Goal: Task Accomplishment & Management: Manage account settings

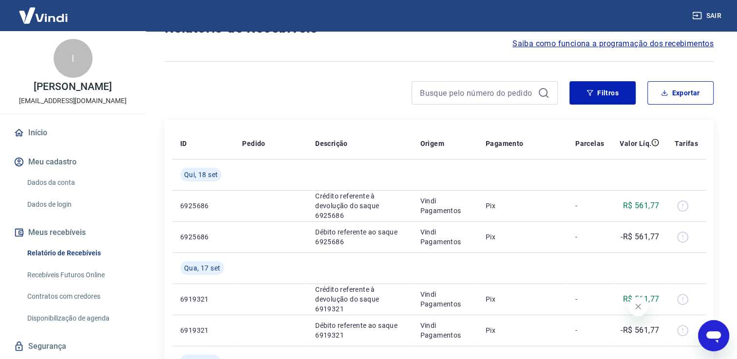
scroll to position [49, 0]
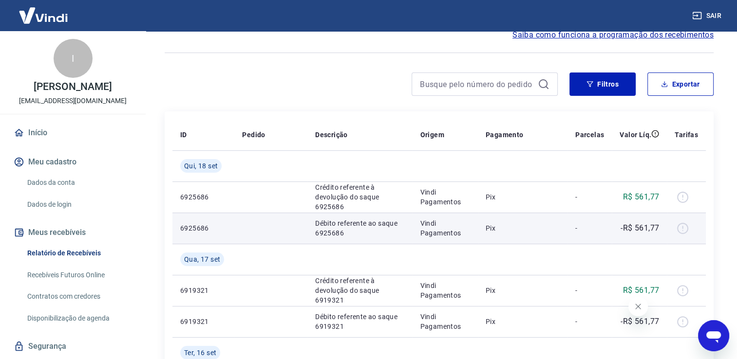
click at [683, 229] on div at bounding box center [685, 229] width 23 height 16
click at [682, 229] on div at bounding box center [685, 229] width 23 height 16
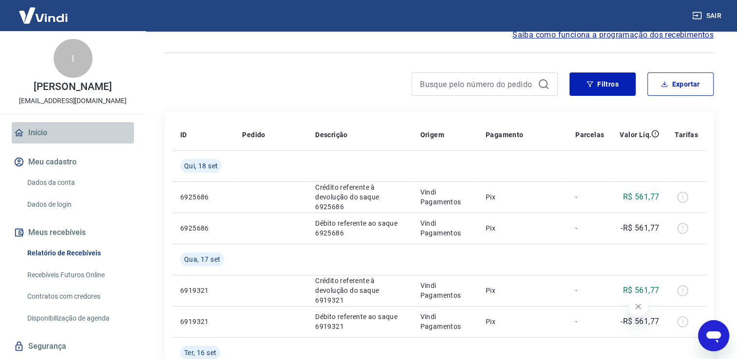
click at [102, 135] on link "Início" at bounding box center [73, 132] width 122 height 21
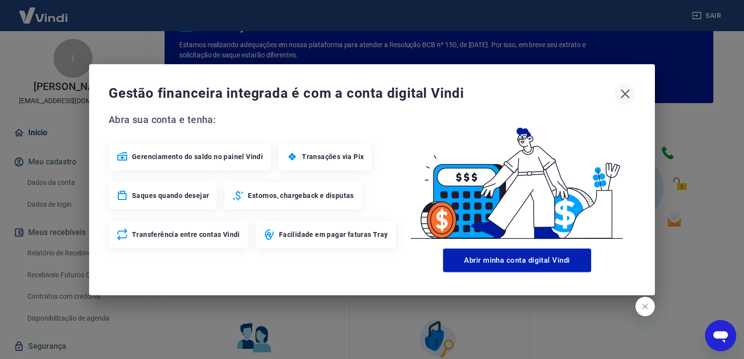
click at [620, 94] on icon "button" at bounding box center [625, 94] width 16 height 16
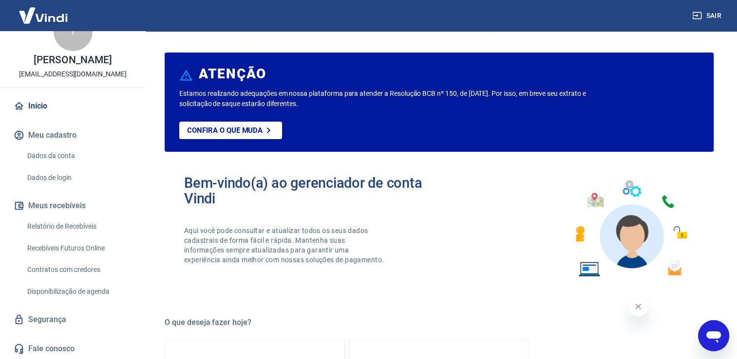
drag, startPoint x: 64, startPoint y: 17, endPoint x: 72, endPoint y: 15, distance: 8.5
click at [63, 16] on img at bounding box center [43, 15] width 63 height 30
click at [59, 18] on img at bounding box center [43, 15] width 63 height 30
click at [76, 223] on link "Relatório de Recebíveis" at bounding box center [78, 227] width 111 height 20
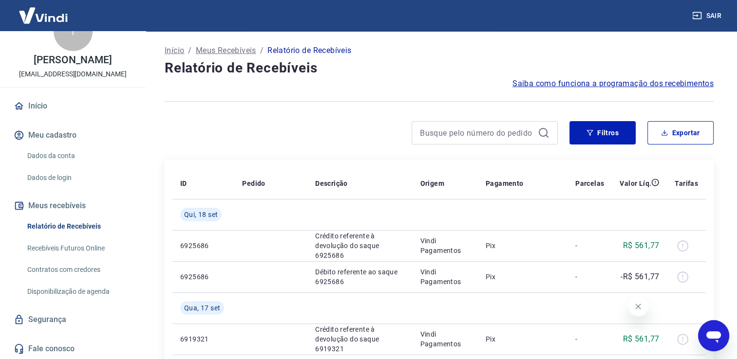
click at [66, 250] on link "Recebíveis Futuros Online" at bounding box center [78, 249] width 111 height 20
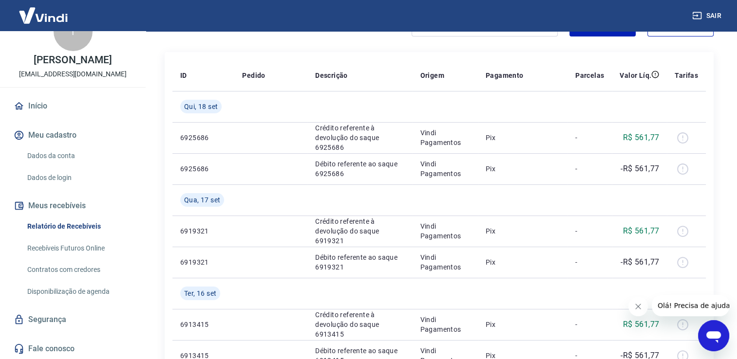
scroll to position [195, 0]
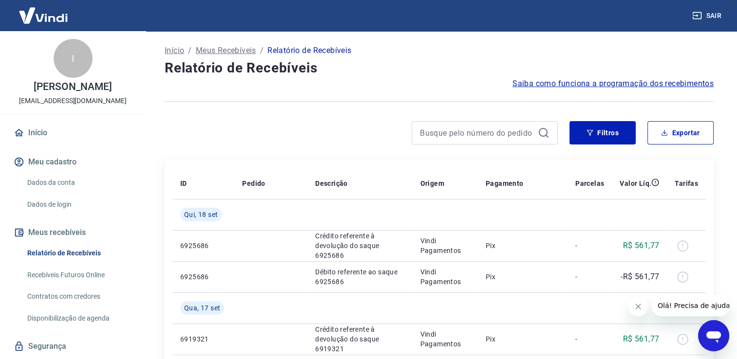
scroll to position [49, 0]
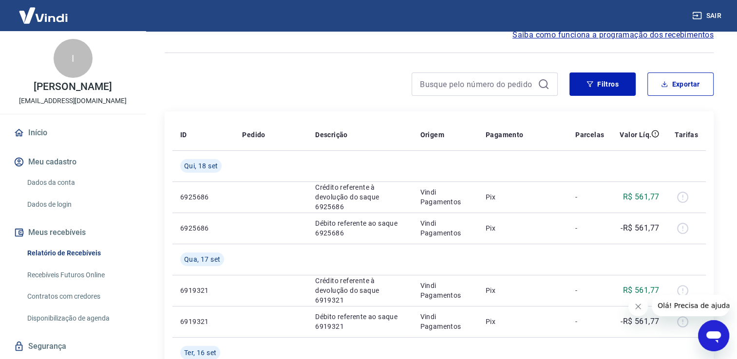
click at [547, 32] on span "Saiba como funciona a programação dos recebimentos" at bounding box center [612, 35] width 201 height 12
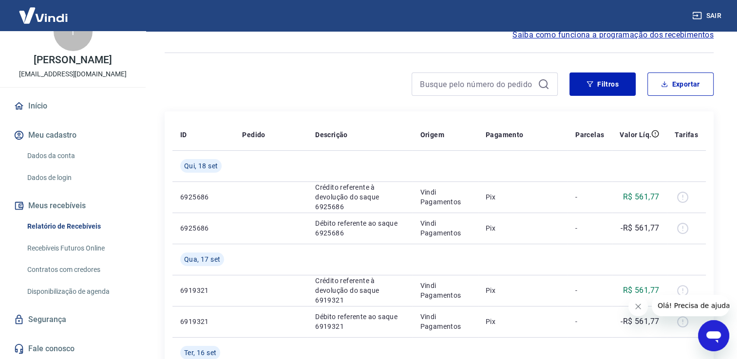
scroll to position [97, 0]
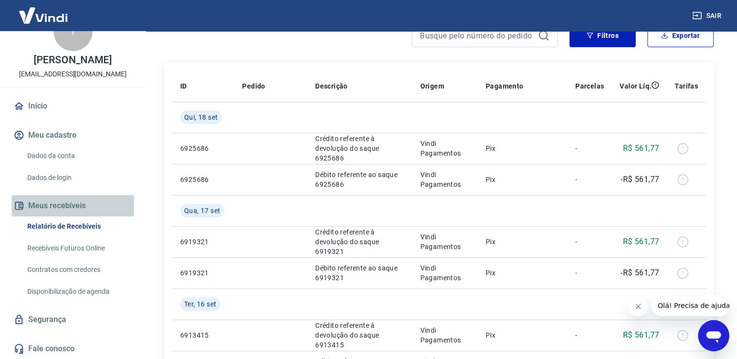
click at [78, 207] on button "Meus recebíveis" at bounding box center [73, 205] width 122 height 21
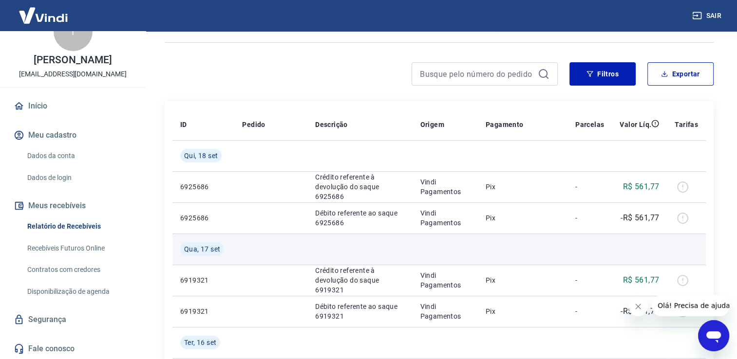
scroll to position [49, 0]
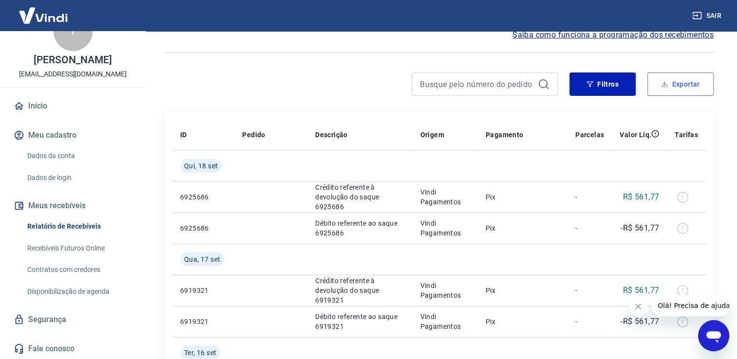
click at [689, 85] on button "Exportar" at bounding box center [680, 84] width 66 height 23
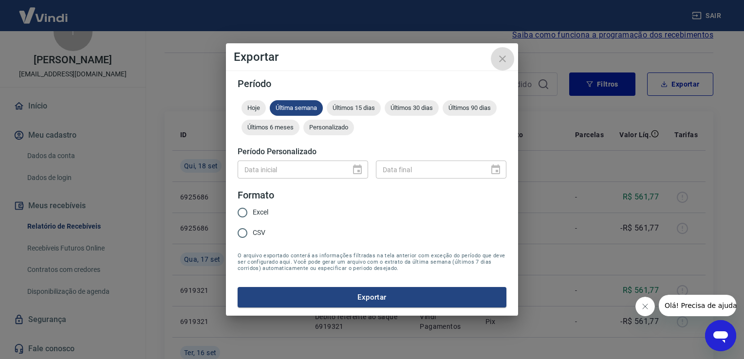
click at [506, 58] on icon "close" at bounding box center [503, 59] width 12 height 12
